Goal: Task Accomplishment & Management: Complete application form

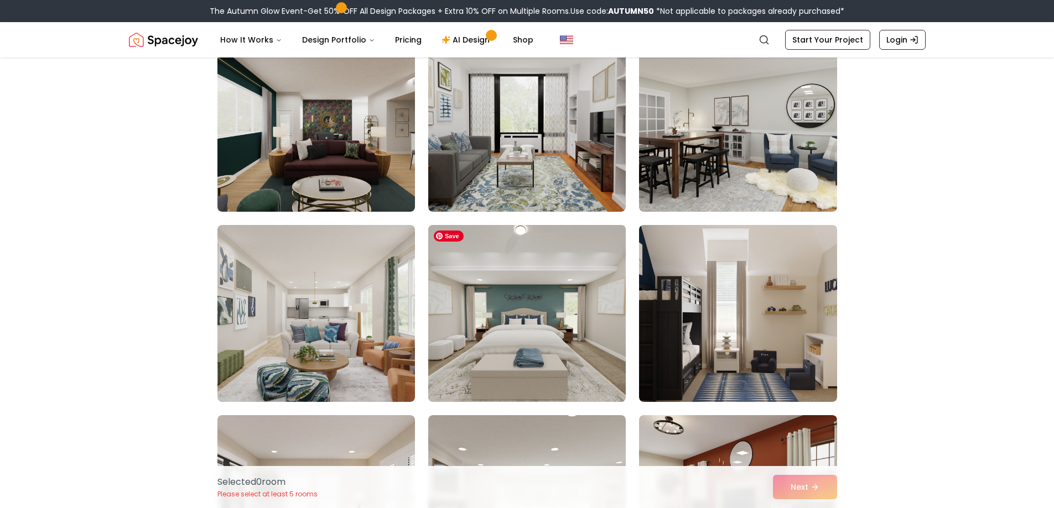
scroll to position [1162, 0]
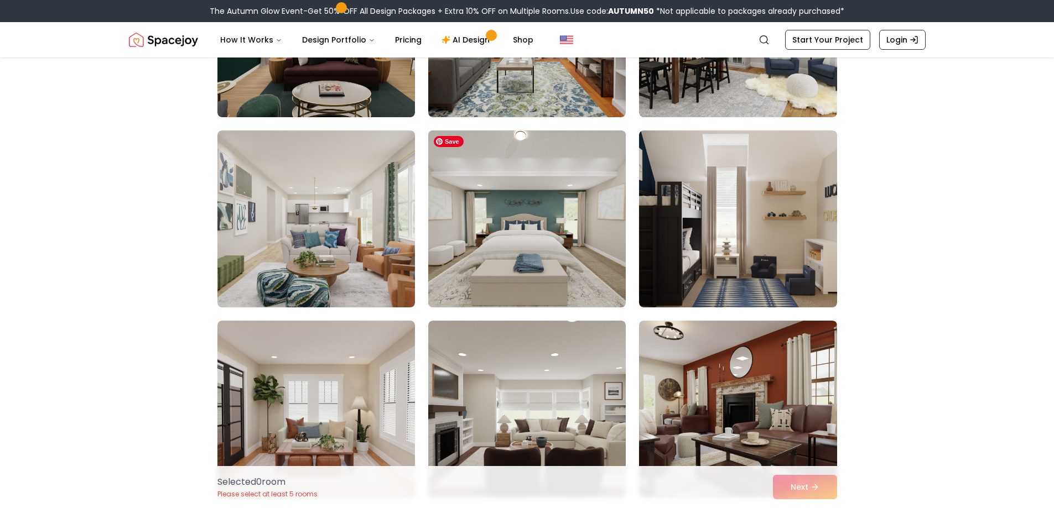
click at [514, 241] on img at bounding box center [526, 219] width 207 height 186
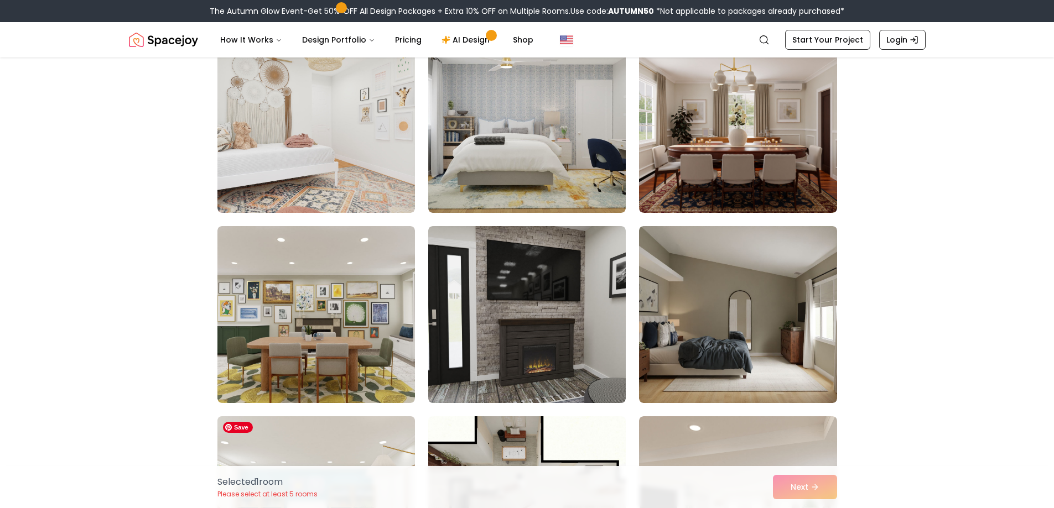
scroll to position [4867, 0]
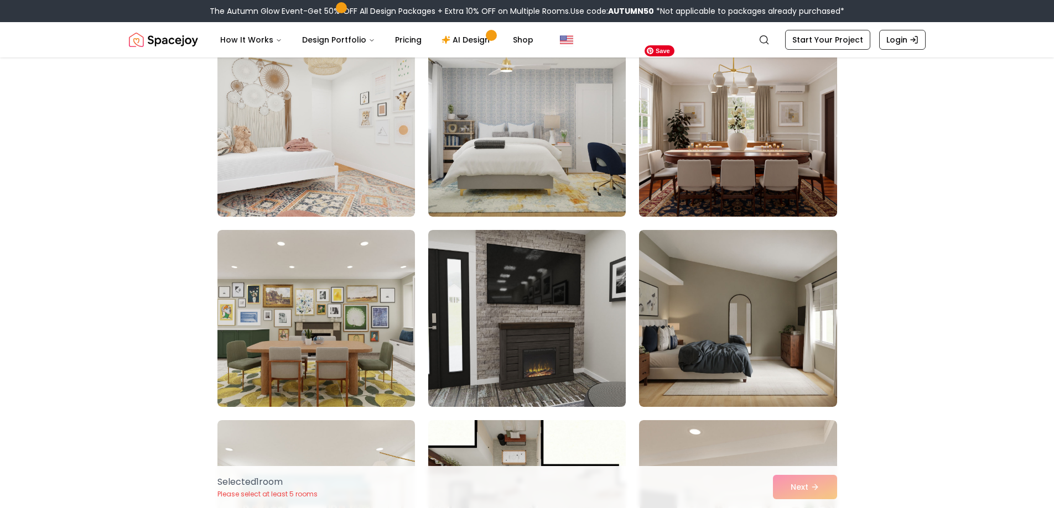
drag, startPoint x: 746, startPoint y: 129, endPoint x: 754, endPoint y: 130, distance: 8.9
click at [746, 130] on img at bounding box center [737, 128] width 207 height 186
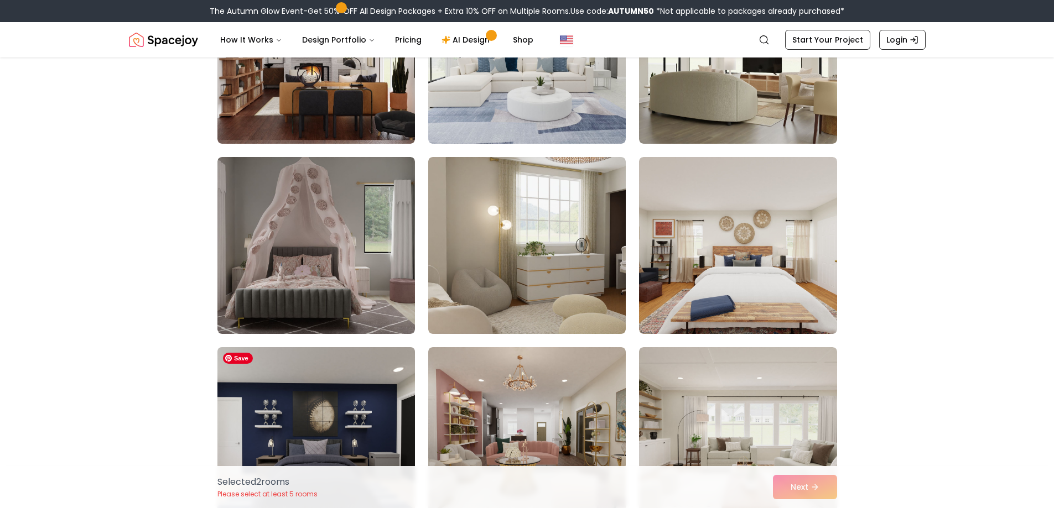
scroll to position [3982, 0]
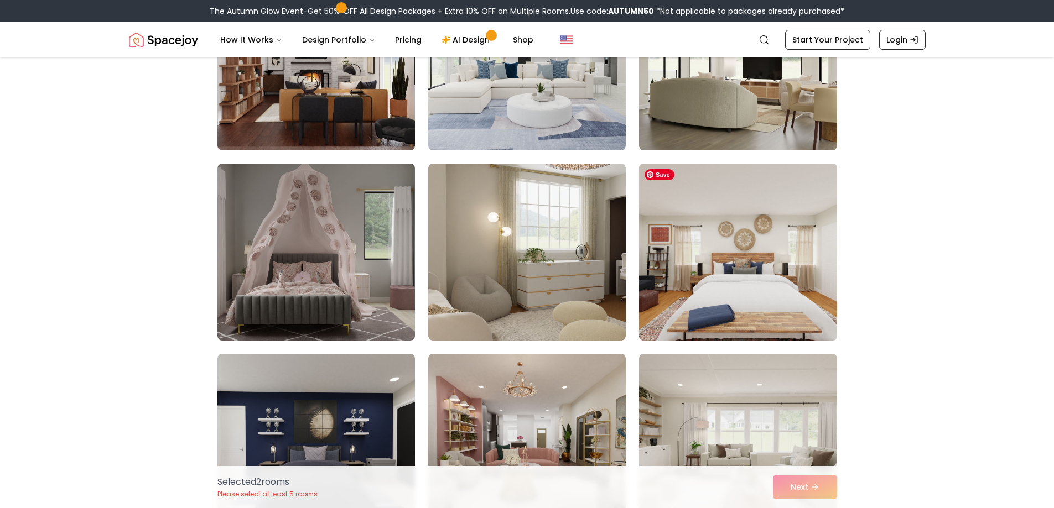
click at [821, 278] on img at bounding box center [737, 252] width 207 height 186
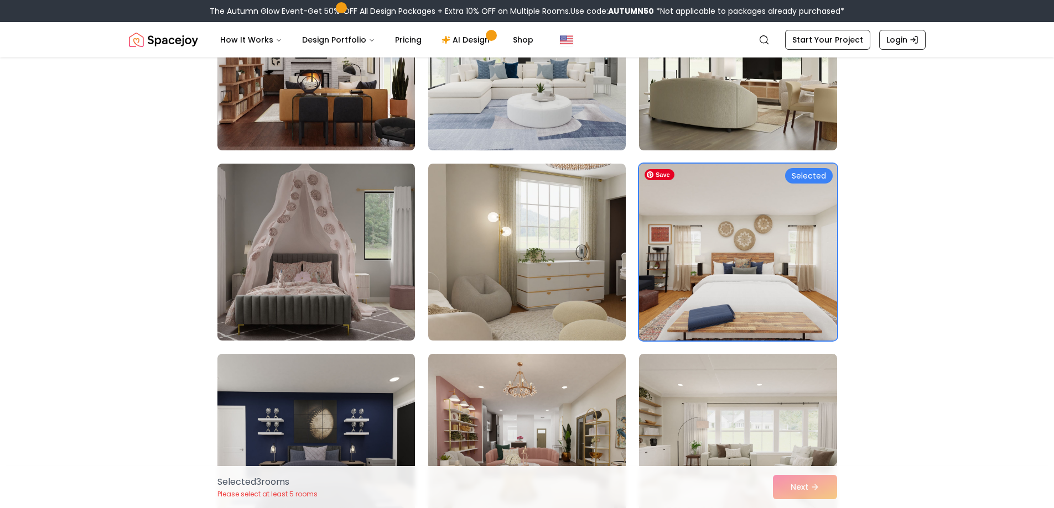
click at [788, 280] on img at bounding box center [737, 252] width 207 height 186
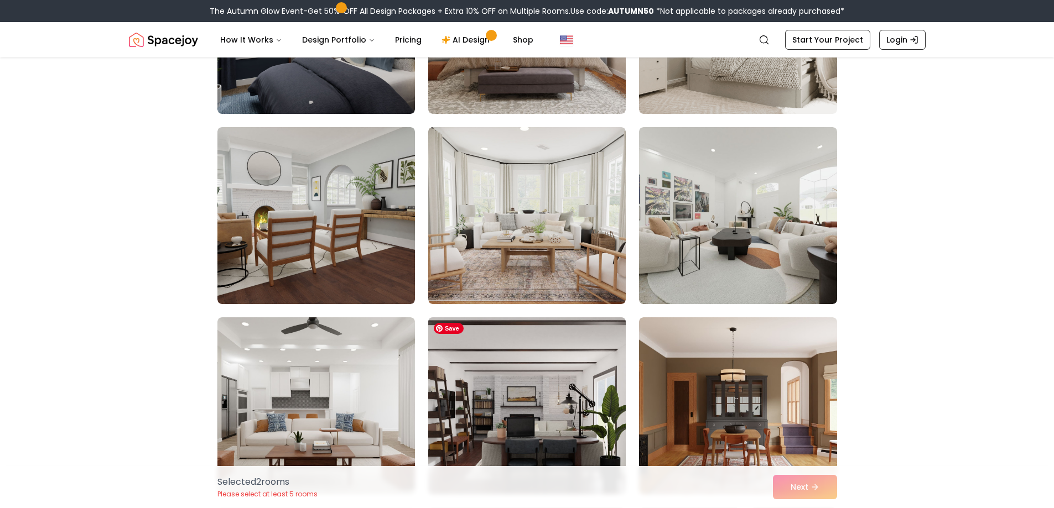
scroll to position [1715, 0]
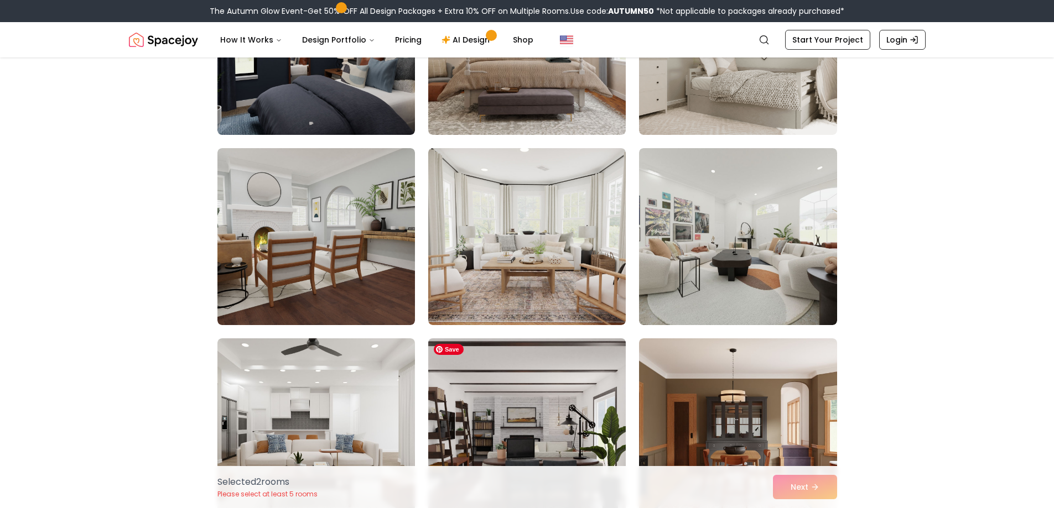
click at [545, 415] on img at bounding box center [526, 427] width 207 height 186
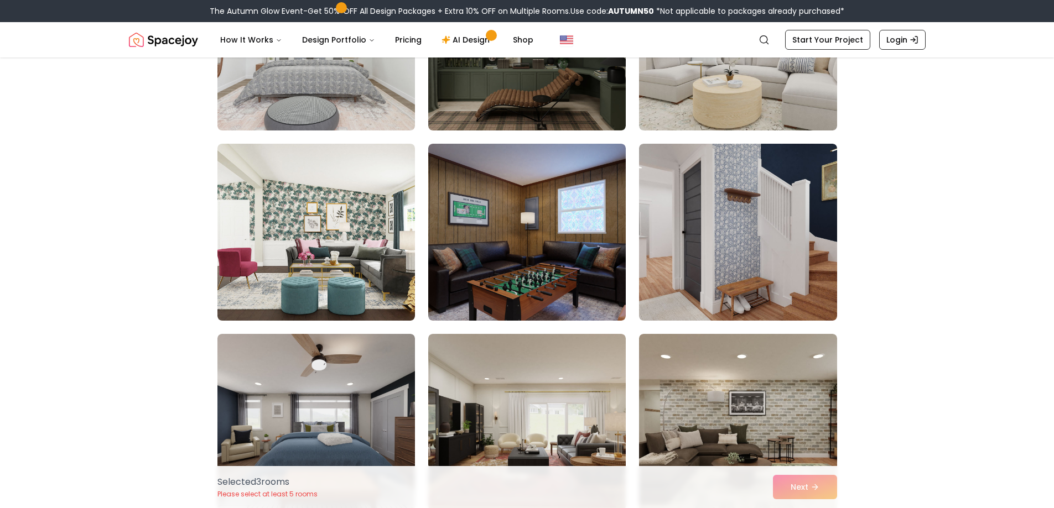
scroll to position [277, 0]
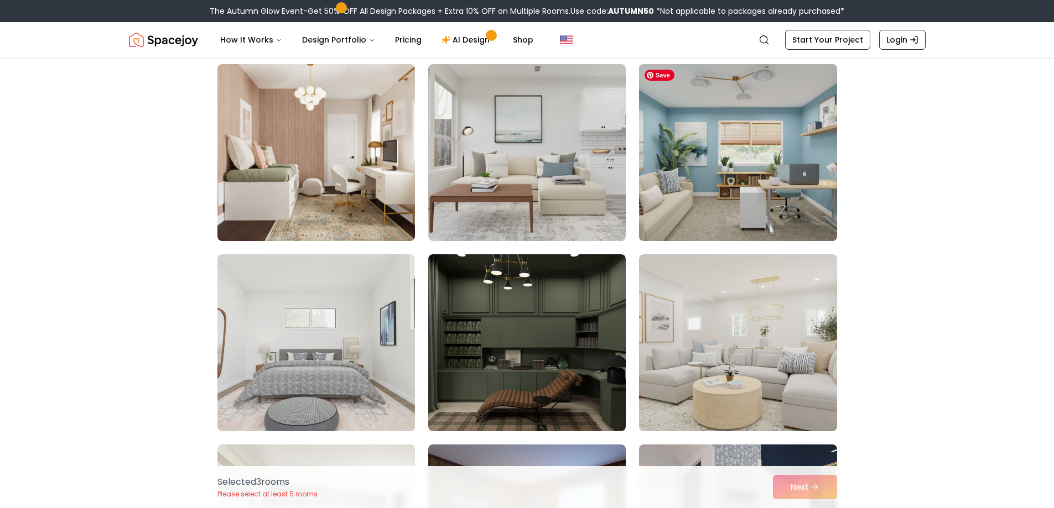
click at [702, 176] on img at bounding box center [737, 153] width 207 height 186
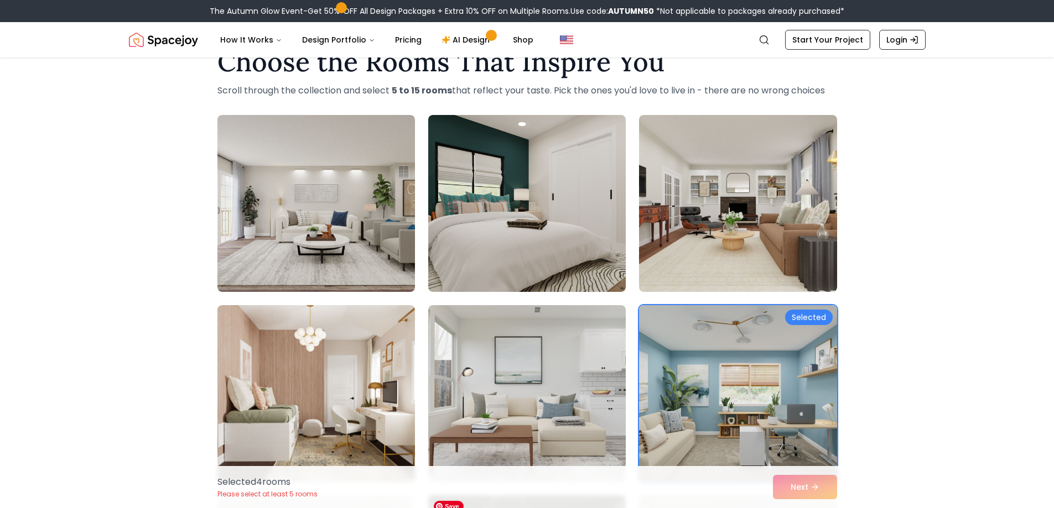
scroll to position [0, 0]
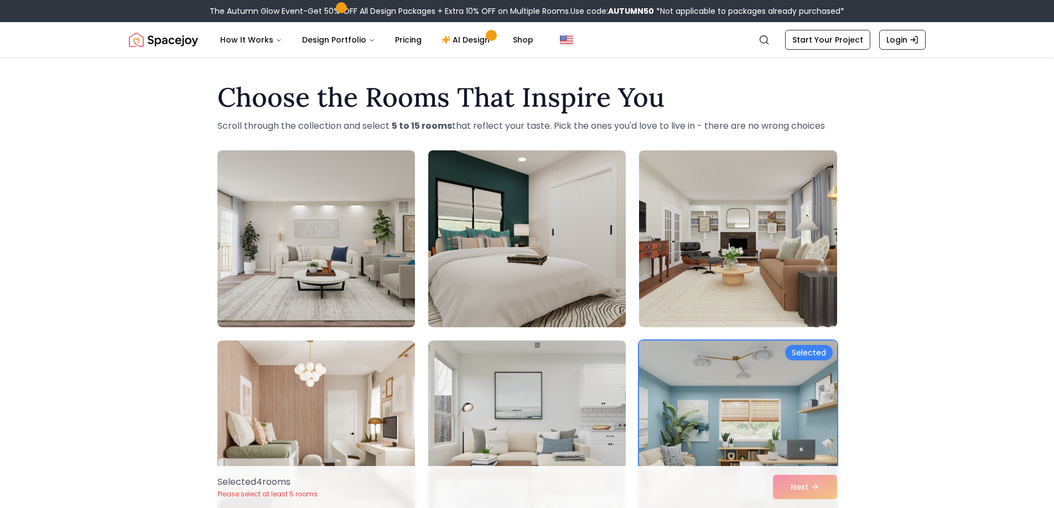
click at [800, 485] on div "Selected 4 room s Please select at least 5 rooms Next" at bounding box center [527, 487] width 637 height 42
drag, startPoint x: 782, startPoint y: 220, endPoint x: 783, endPoint y: 228, distance: 8.4
click at [782, 220] on img at bounding box center [737, 239] width 207 height 186
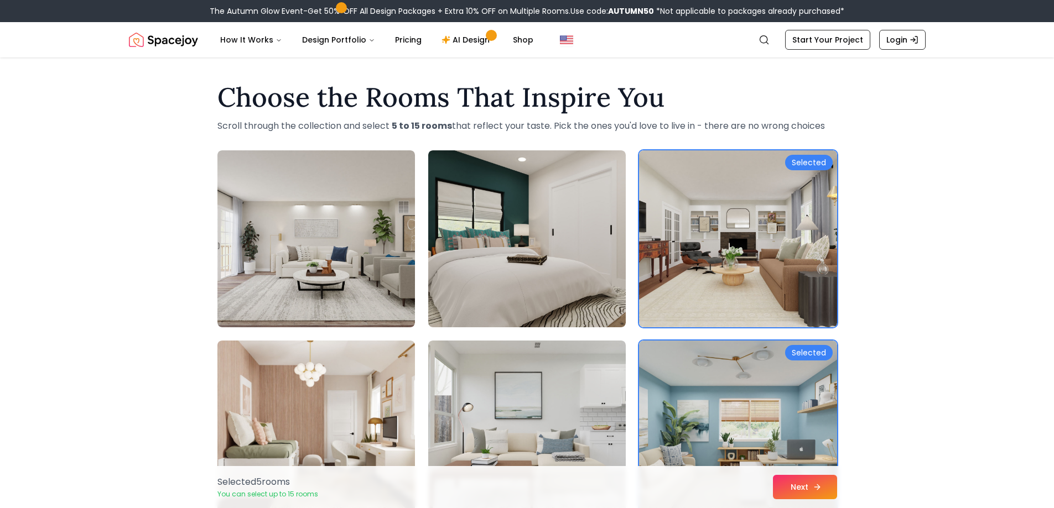
click at [804, 494] on button "Next" at bounding box center [805, 487] width 64 height 24
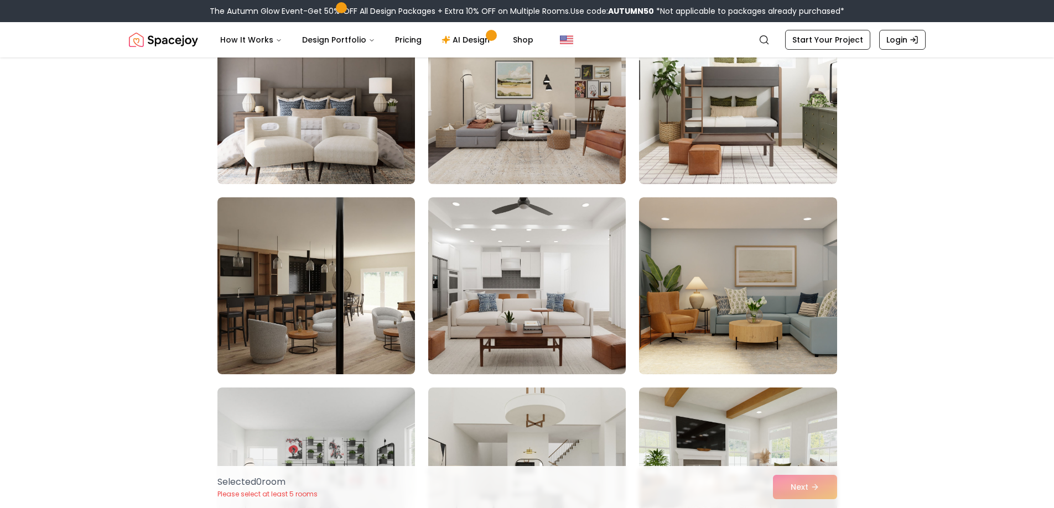
scroll to position [719, 0]
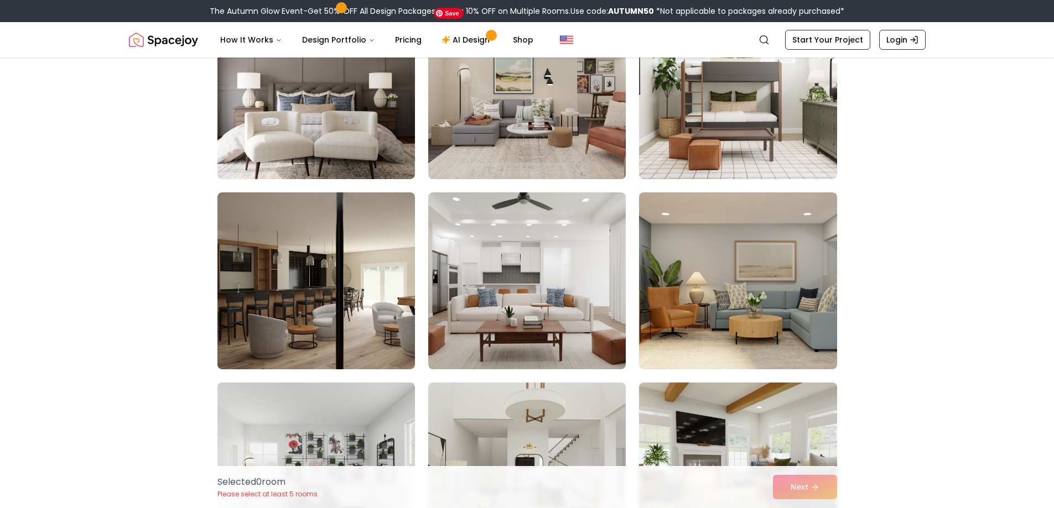
click at [575, 112] on img at bounding box center [526, 91] width 207 height 186
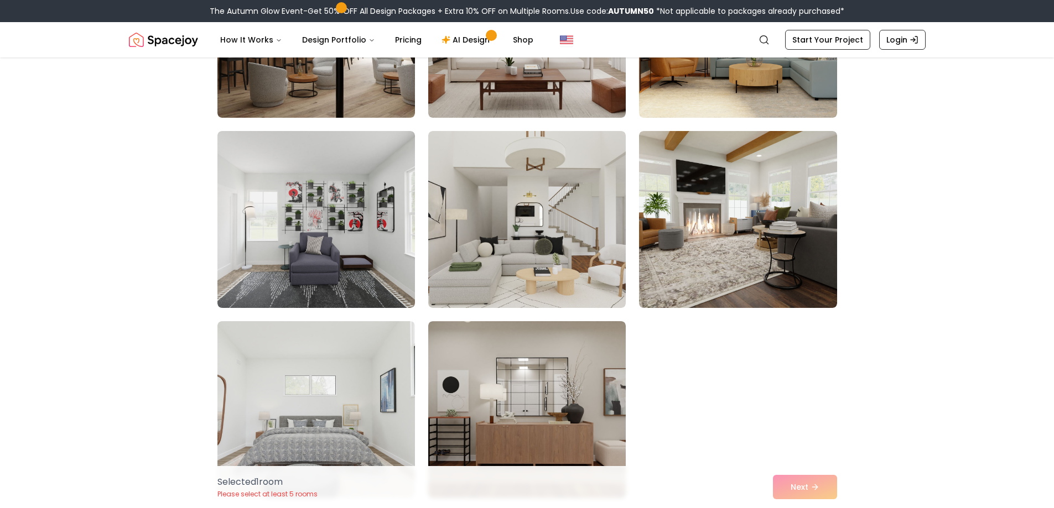
scroll to position [996, 0]
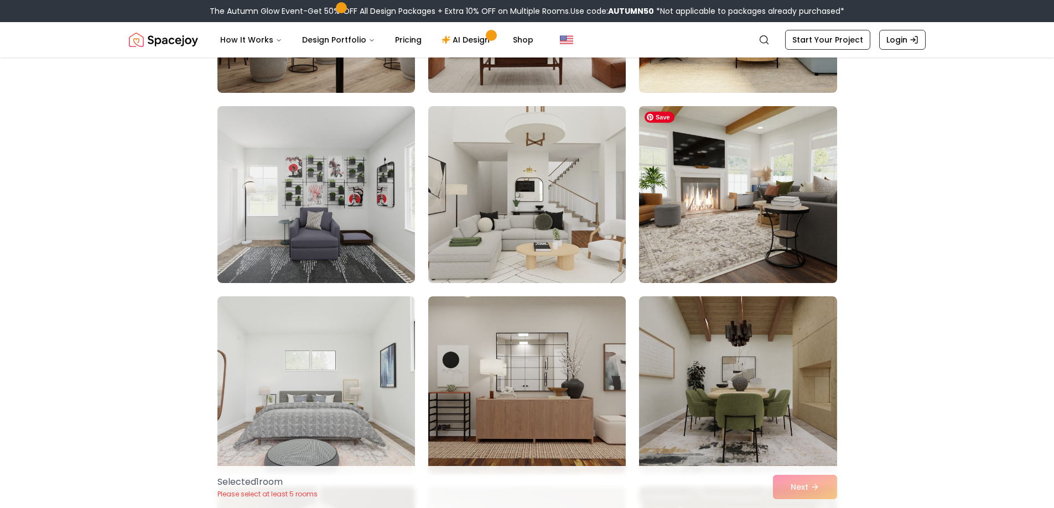
click at [755, 217] on img at bounding box center [737, 195] width 207 height 186
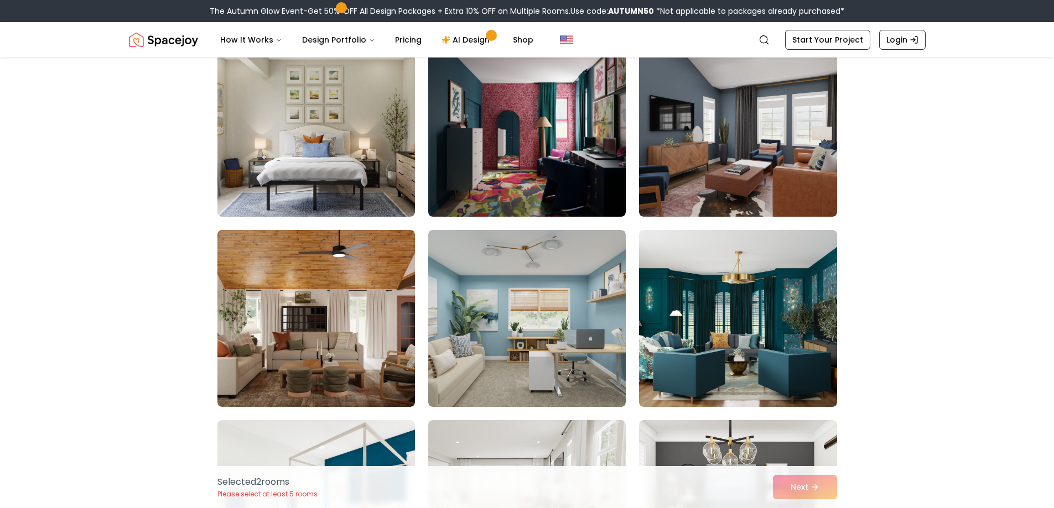
scroll to position [2600, 0]
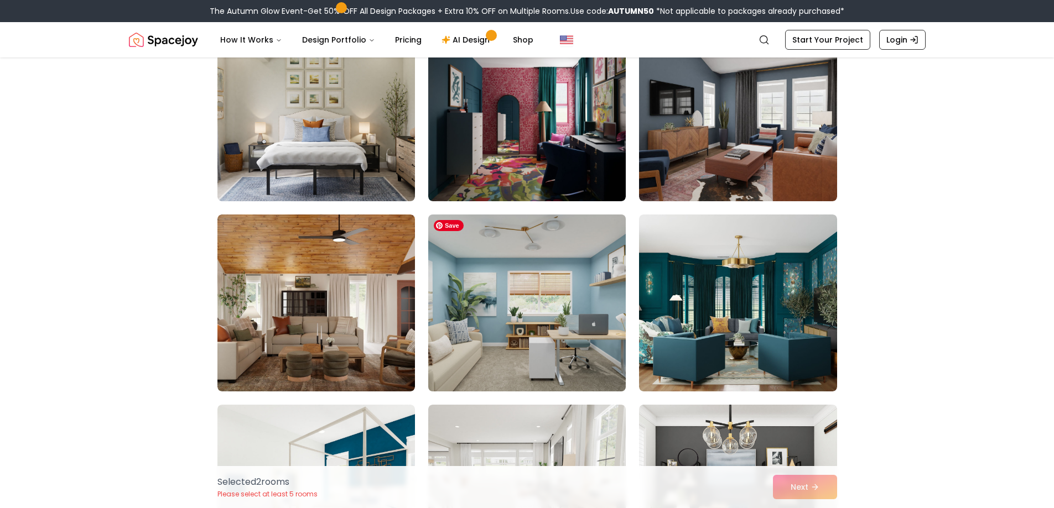
click at [480, 351] on img at bounding box center [526, 303] width 207 height 186
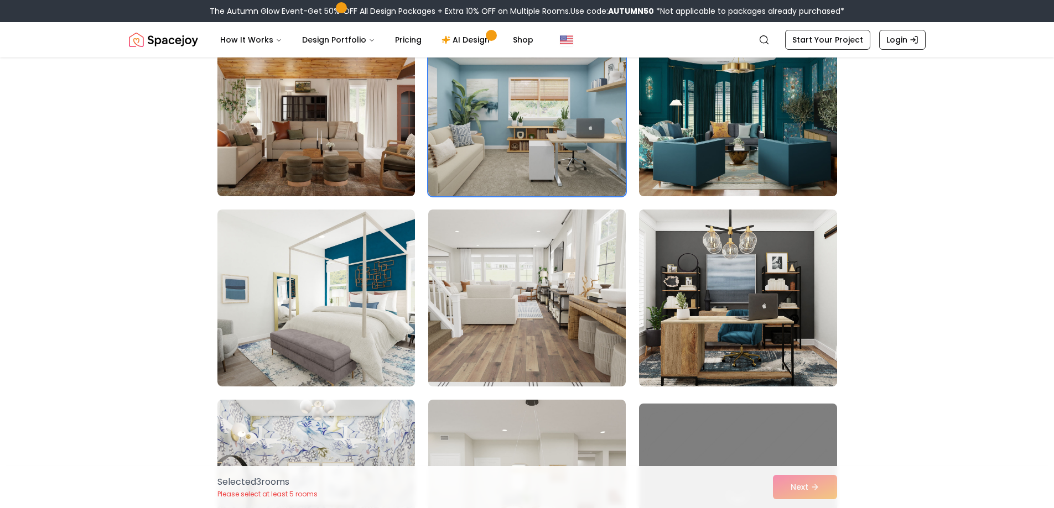
scroll to position [2821, 0]
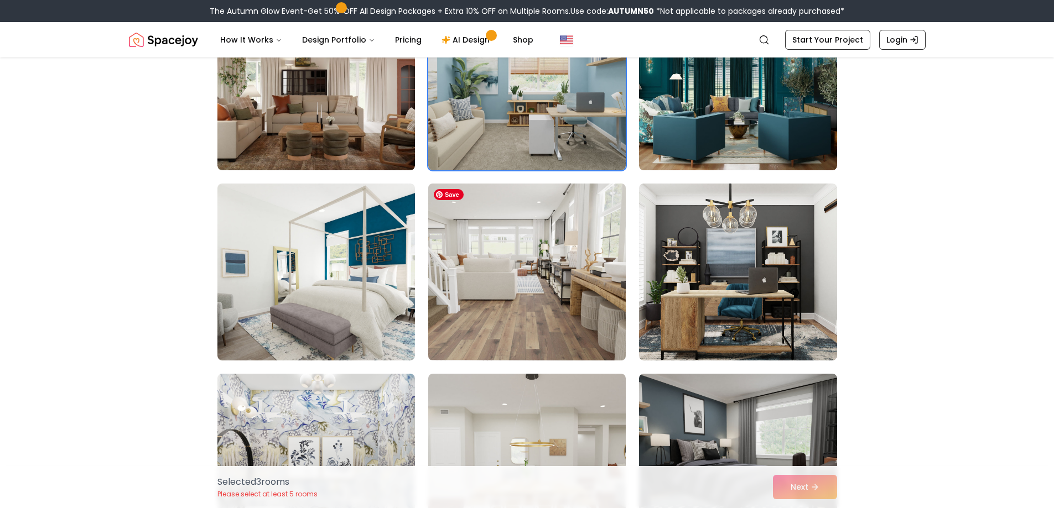
click at [449, 288] on img at bounding box center [526, 272] width 207 height 186
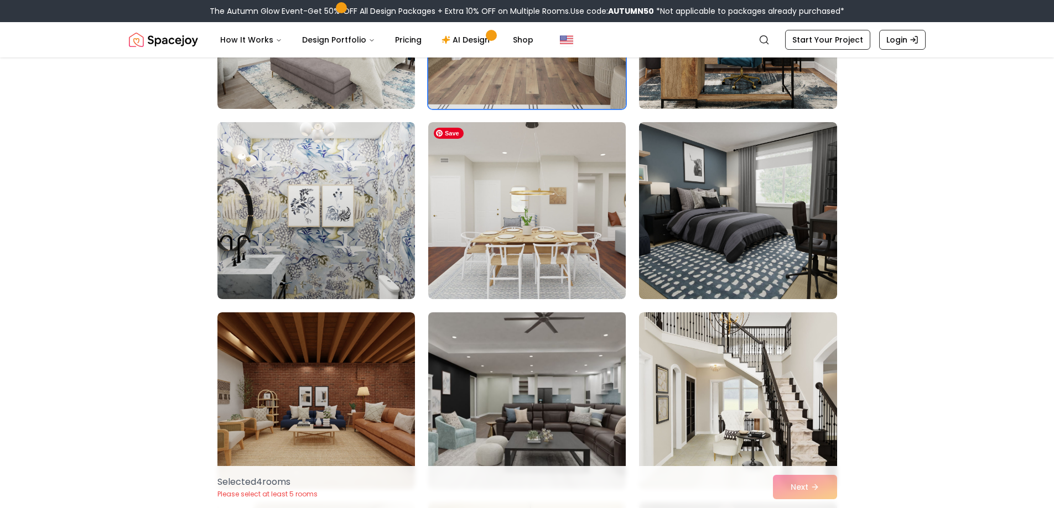
scroll to position [3097, 0]
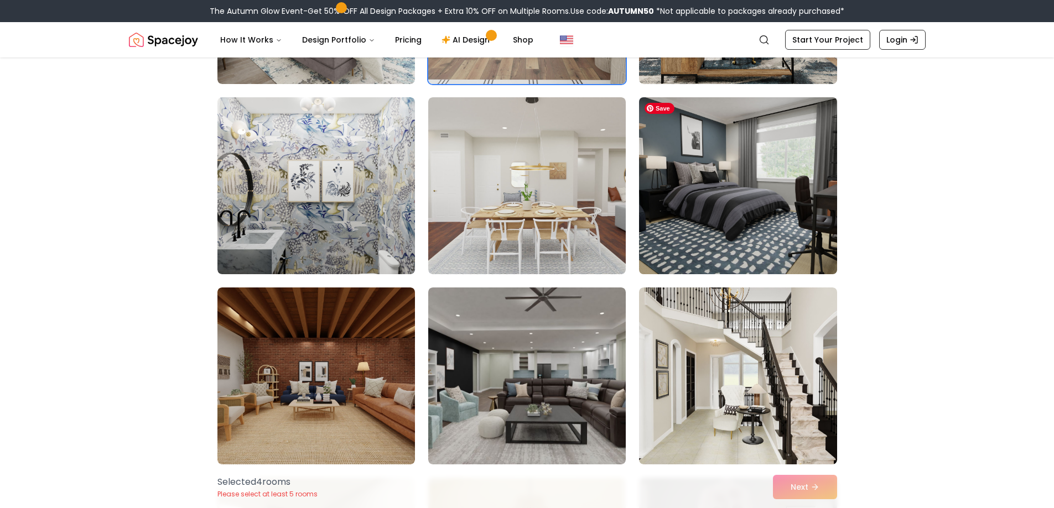
click at [722, 164] on img at bounding box center [737, 186] width 207 height 186
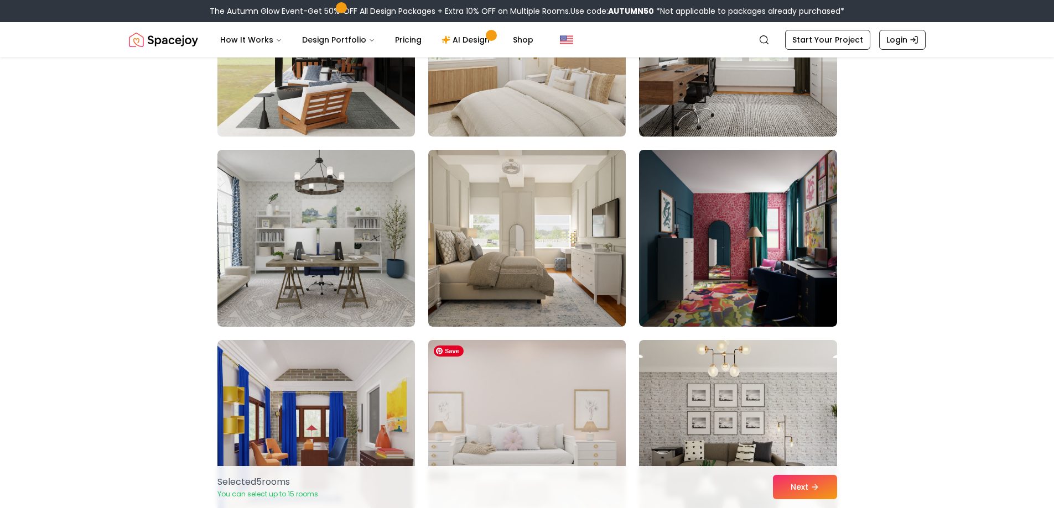
scroll to position [4923, 0]
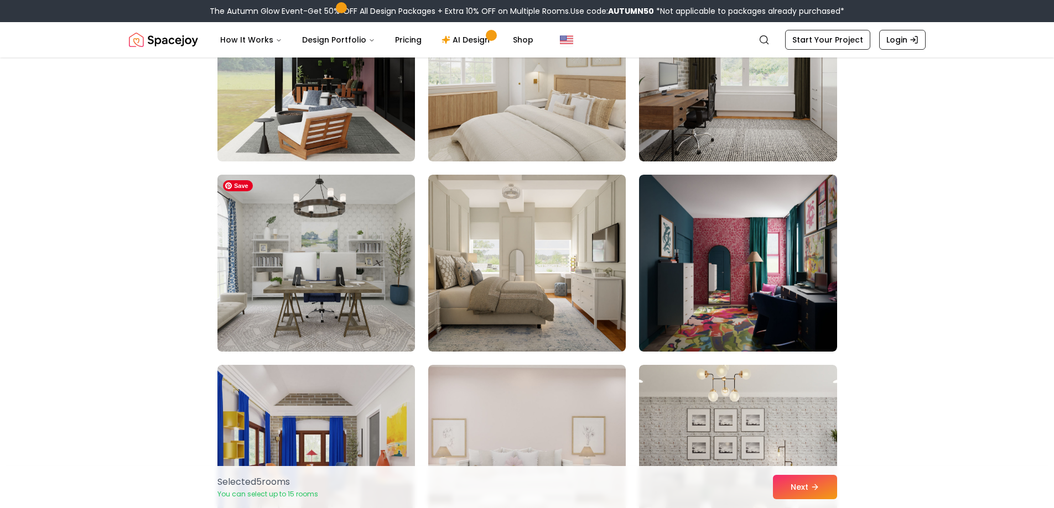
click at [369, 307] on img at bounding box center [315, 263] width 207 height 186
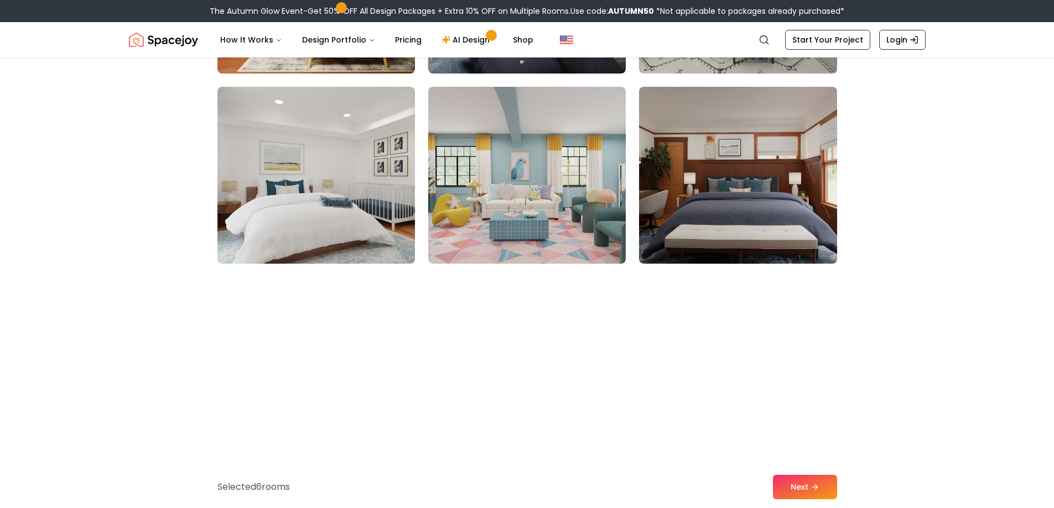
scroll to position [5586, 0]
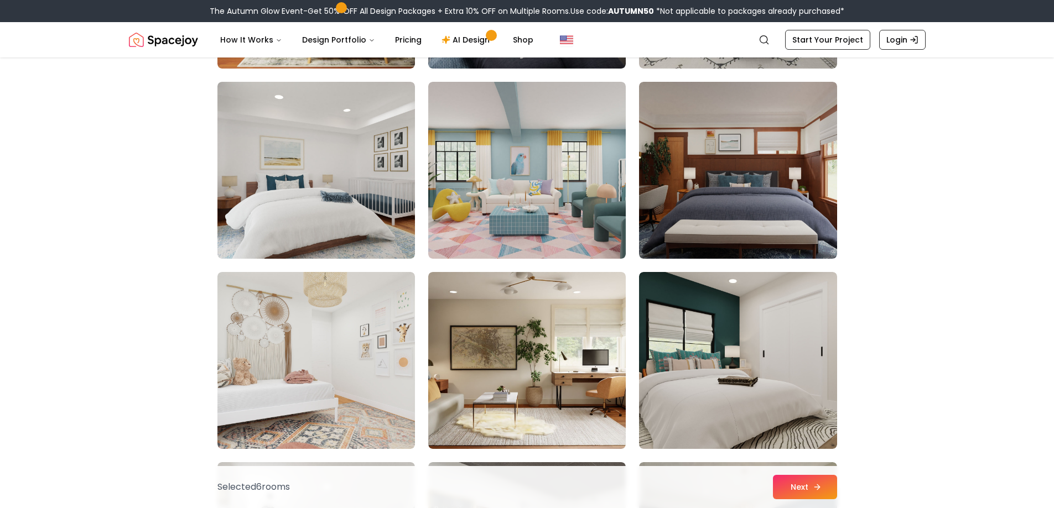
click at [797, 486] on button "Next" at bounding box center [805, 487] width 64 height 24
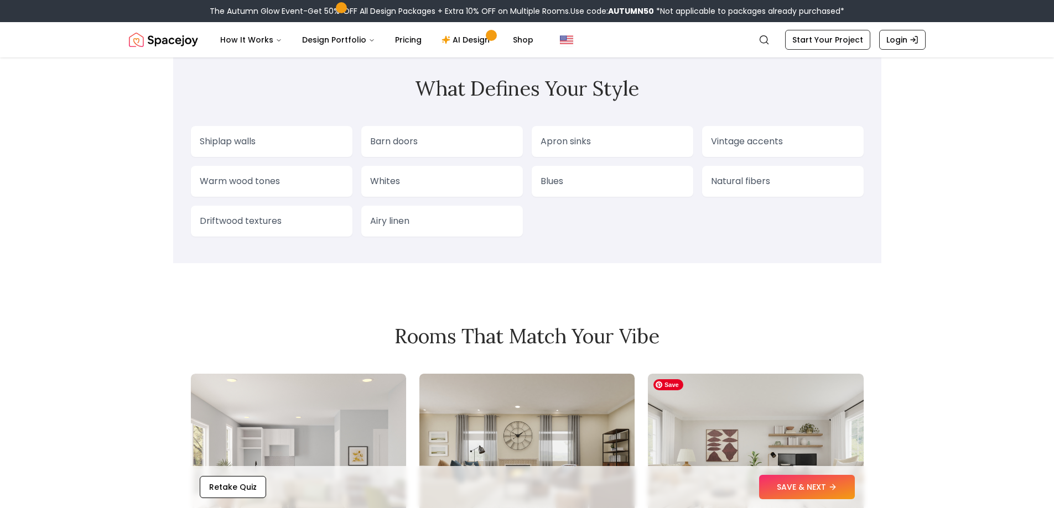
scroll to position [1106, 0]
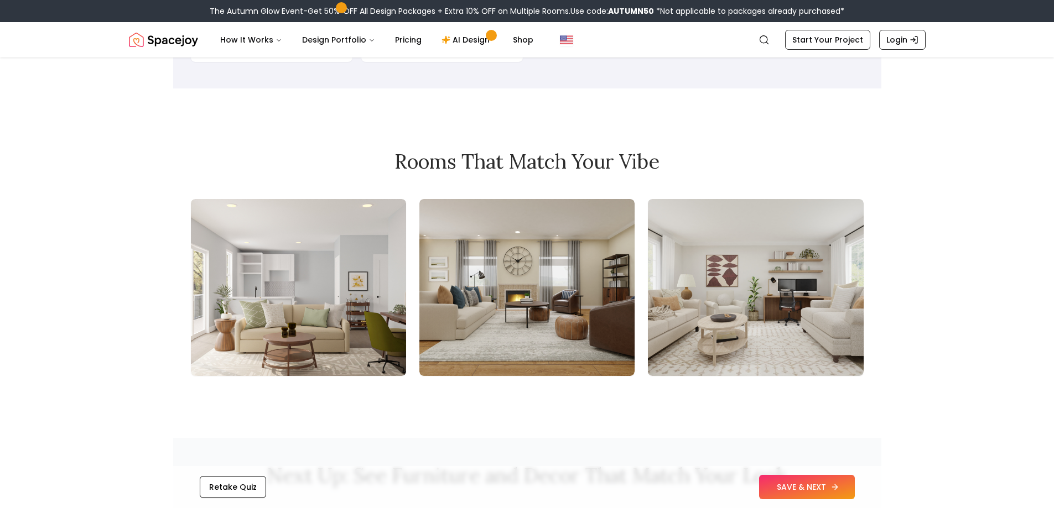
click at [815, 485] on button "SAVE & NEXT" at bounding box center [807, 487] width 96 height 24
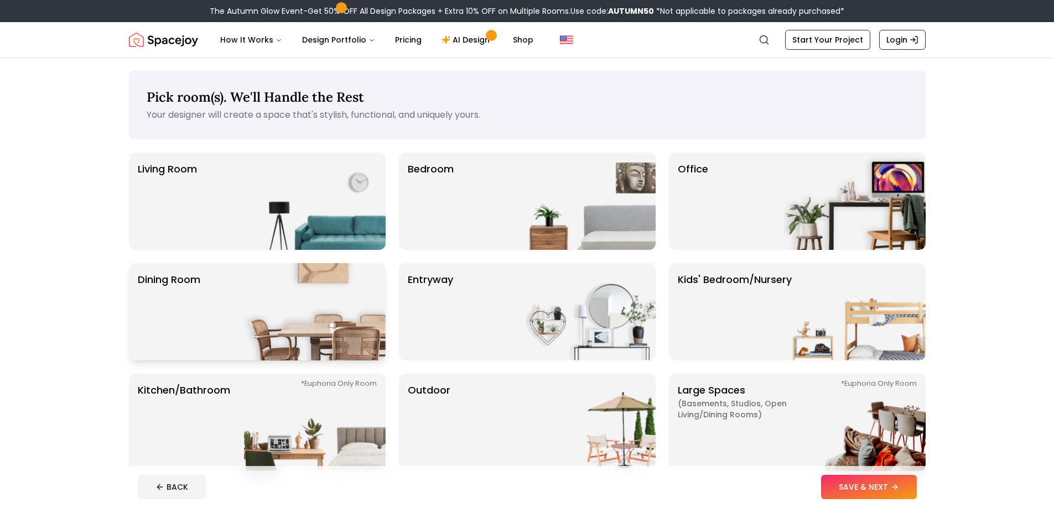
click at [142, 319] on p "Dining Room" at bounding box center [169, 312] width 63 height 80
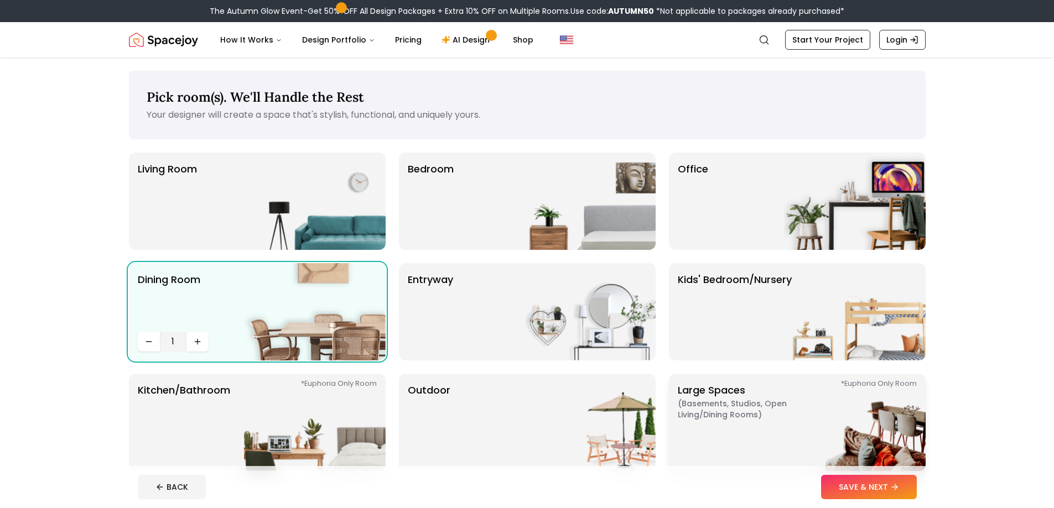
scroll to position [55, 0]
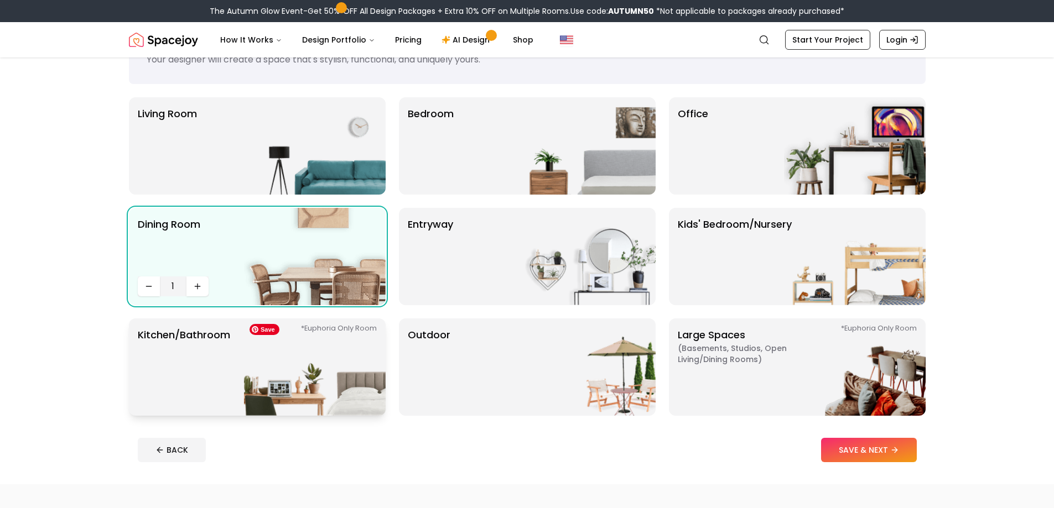
click at [331, 387] on img at bounding box center [315, 367] width 142 height 97
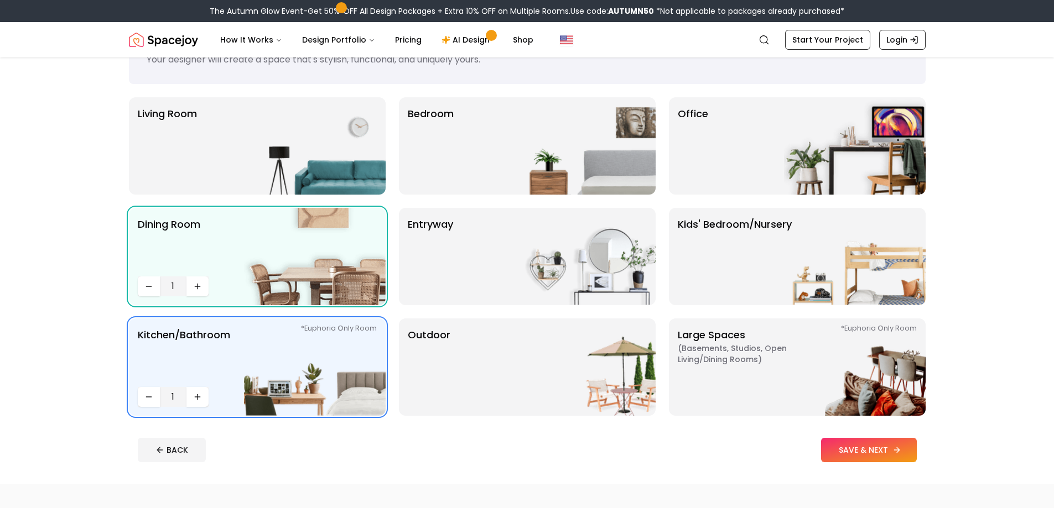
click at [869, 444] on button "SAVE & NEXT" at bounding box center [869, 450] width 96 height 24
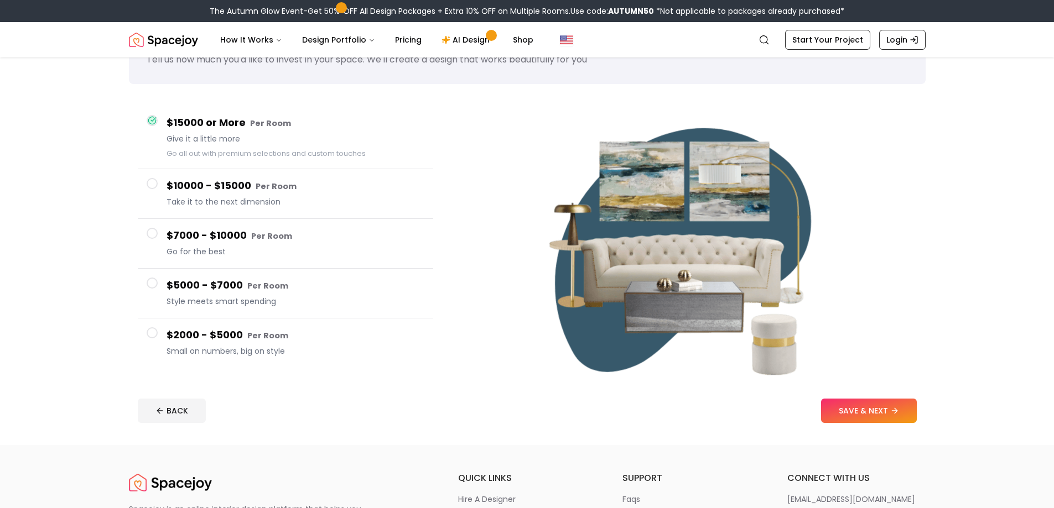
click at [156, 342] on button "$2000 - $5000 Per Room Small on numbers, big on style" at bounding box center [285, 343] width 295 height 49
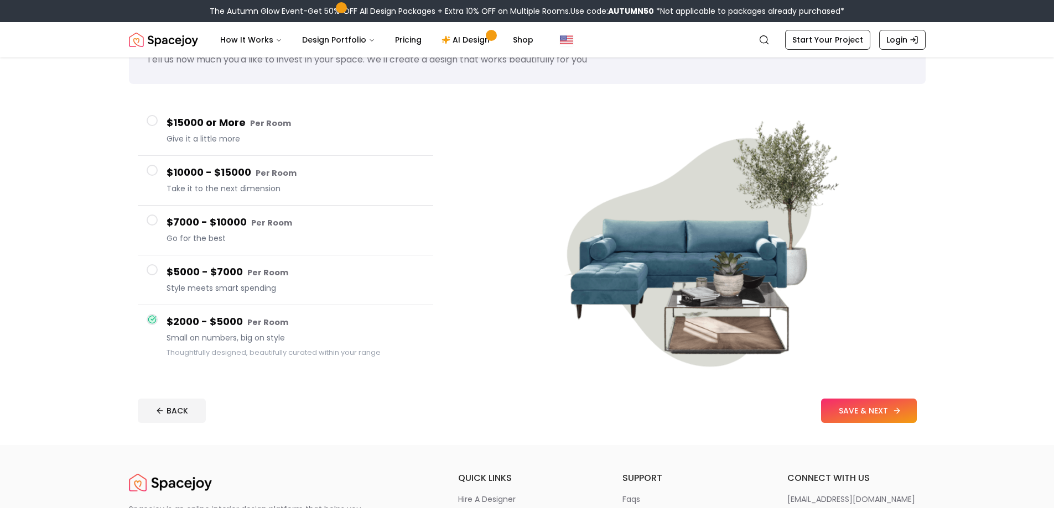
click at [850, 418] on button "SAVE & NEXT" at bounding box center [869, 411] width 96 height 24
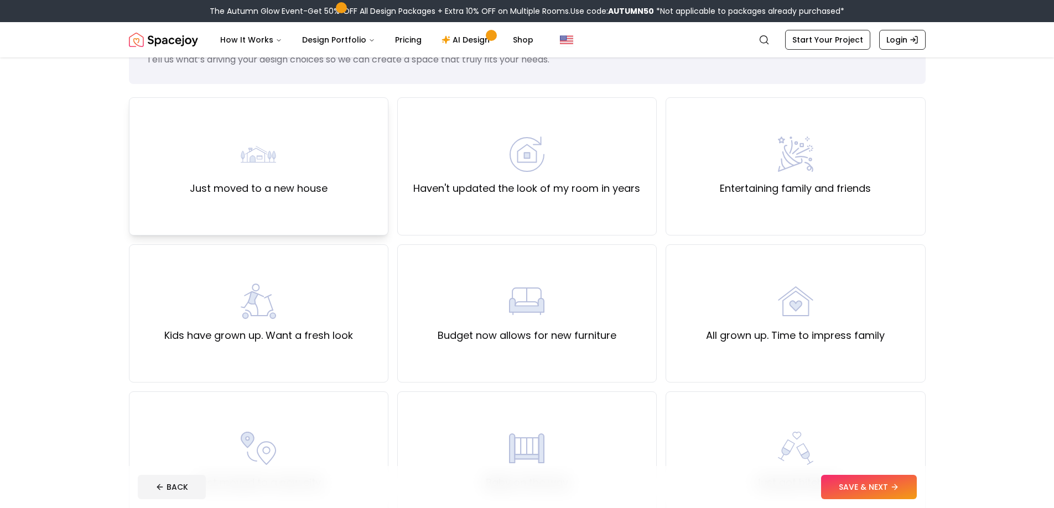
click at [295, 170] on div "Just moved to a new house" at bounding box center [259, 167] width 138 height 60
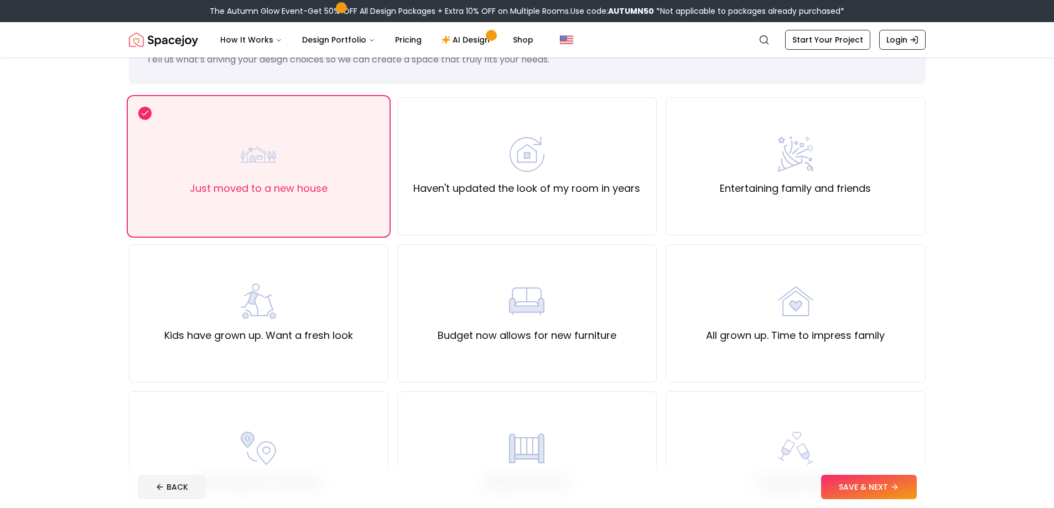
click at [845, 489] on button "SAVE & NEXT" at bounding box center [869, 487] width 96 height 24
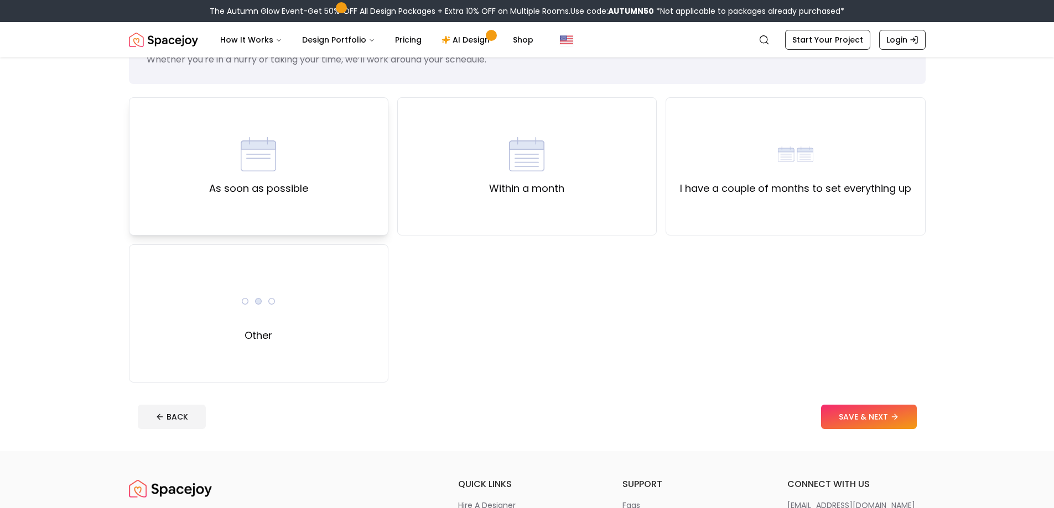
click at [280, 169] on div "As soon as possible" at bounding box center [258, 167] width 99 height 60
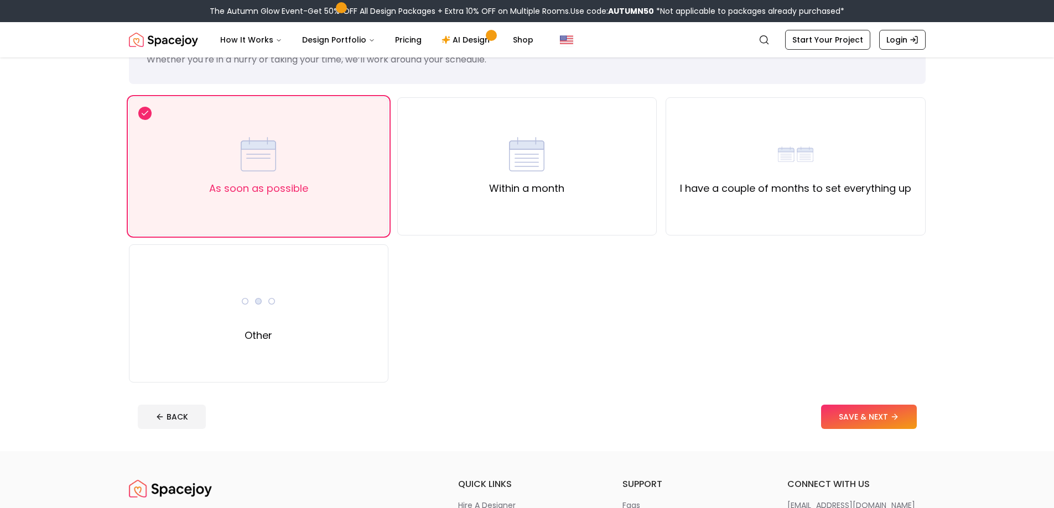
click at [860, 412] on button "SAVE & NEXT" at bounding box center [869, 417] width 96 height 24
